Goal: Find specific page/section

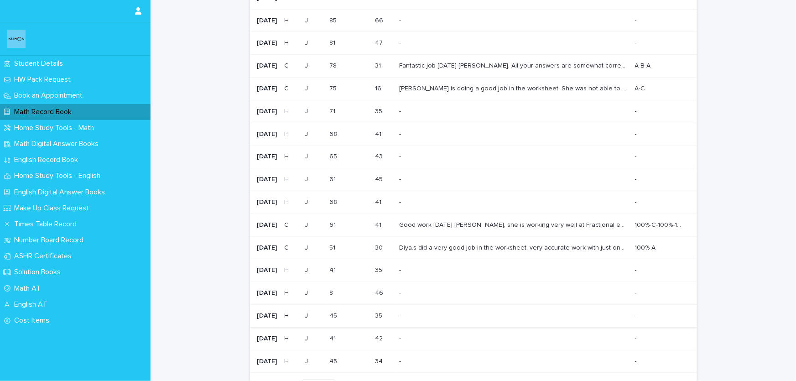
scroll to position [151, 0]
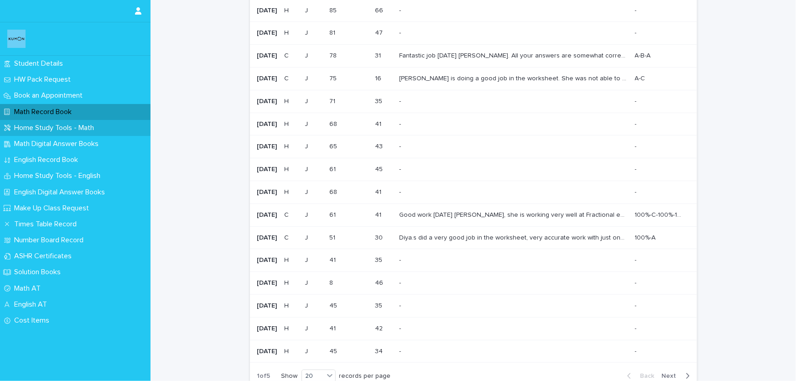
click at [50, 124] on p "Home Study Tools - Math" at bounding box center [55, 128] width 91 height 9
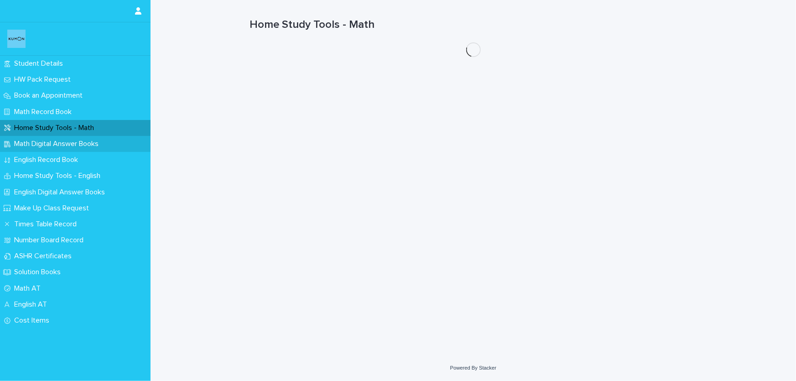
click at [52, 147] on p "Math Digital Answer Books" at bounding box center [57, 144] width 95 height 9
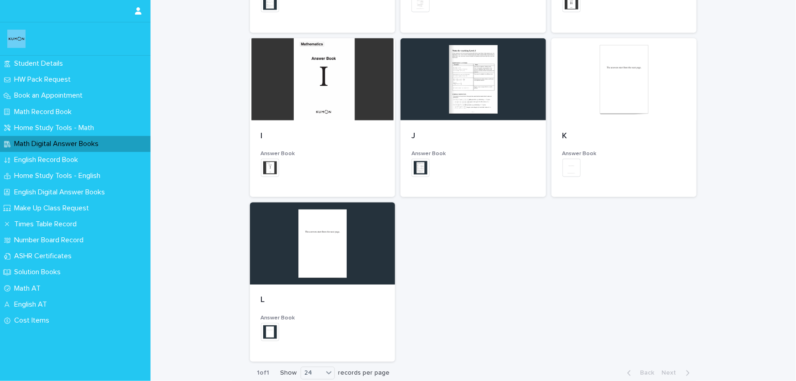
scroll to position [611, 0]
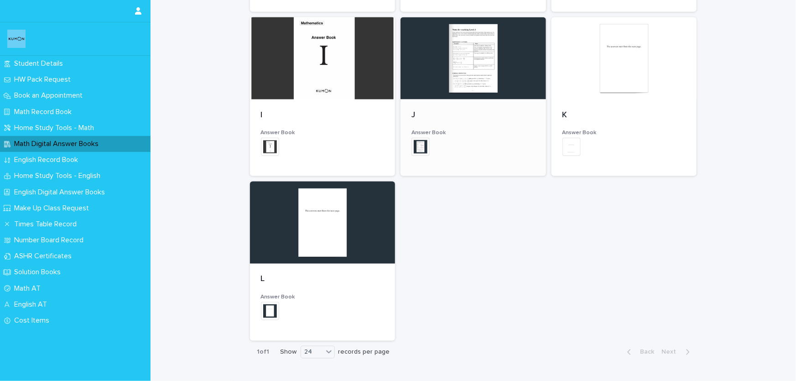
click at [439, 91] on div at bounding box center [472, 58] width 145 height 82
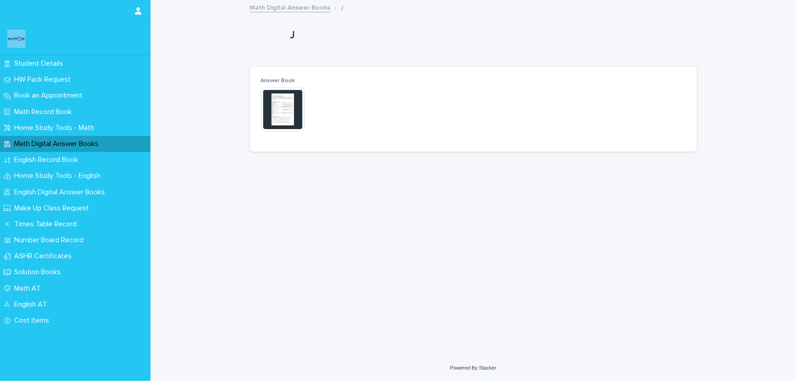
click at [280, 109] on img at bounding box center [283, 110] width 44 height 44
